Goal: Task Accomplishment & Management: Use online tool/utility

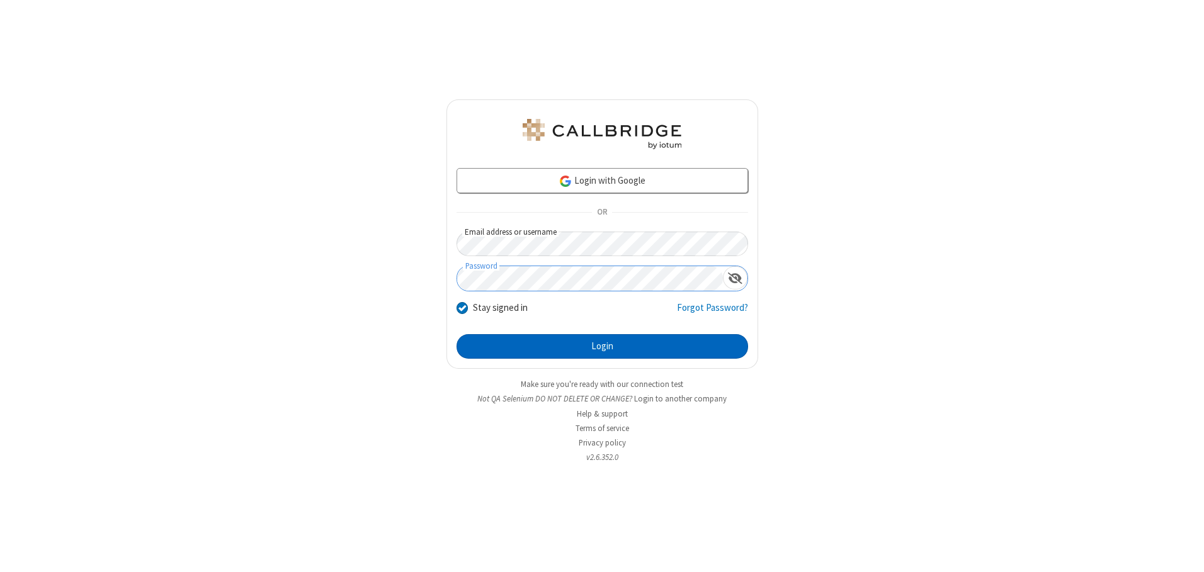
click at [602, 346] on button "Login" at bounding box center [601, 346] width 291 height 25
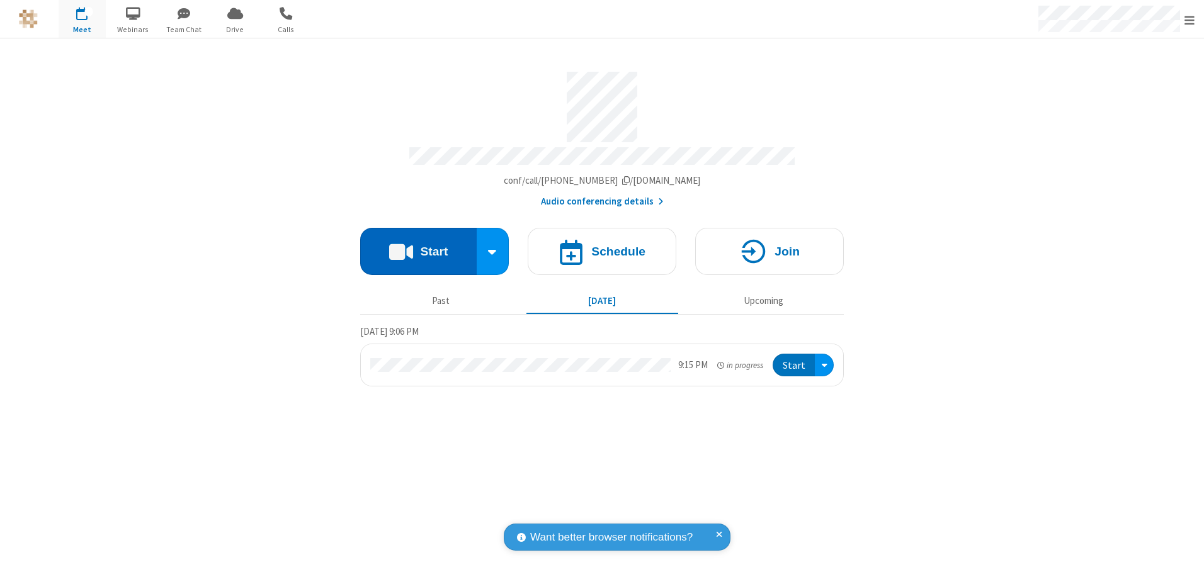
click at [418, 247] on button "Start" at bounding box center [418, 251] width 116 height 47
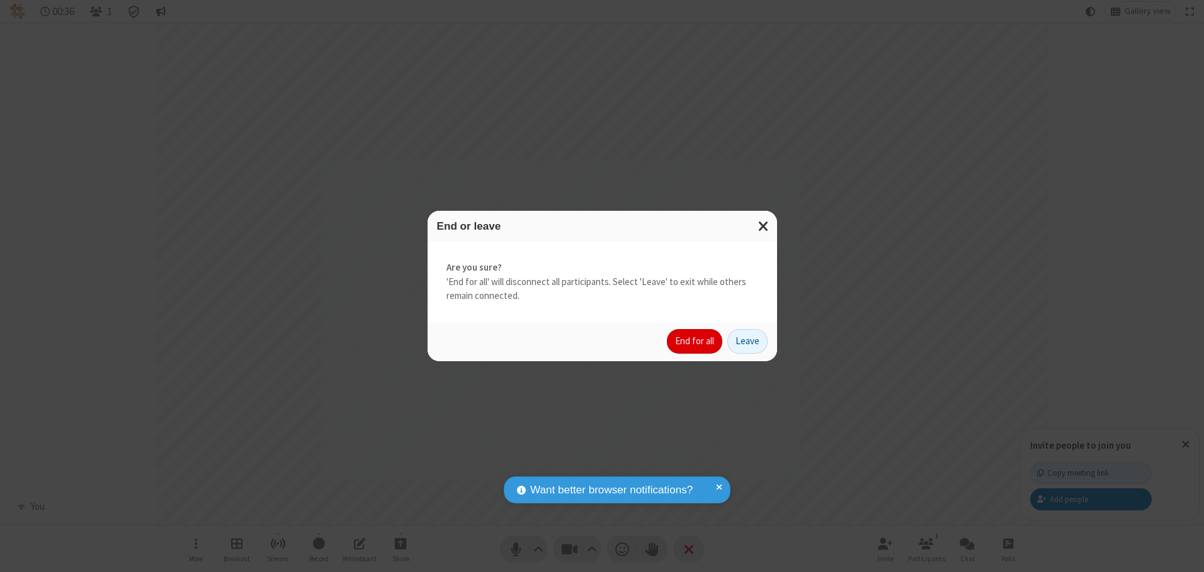
click at [695, 341] on button "End for all" at bounding box center [694, 341] width 55 height 25
